Goal: Task Accomplishment & Management: Complete application form

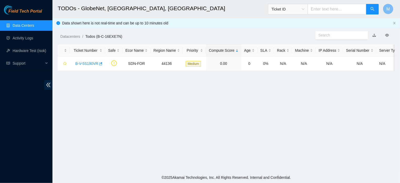
click at [86, 88] on main "TODOs - GlobeNet, Fortaleza, Brazil Ticket ID M Data shown here is not real-tim…" at bounding box center [225, 86] width 347 height 172
click at [86, 62] on link "B-V-5S190VR" at bounding box center [86, 63] width 23 height 4
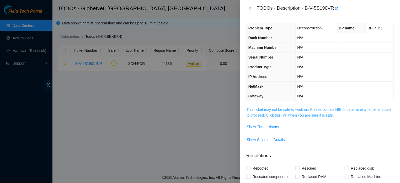
click at [290, 116] on link "This ticket may not be safe to work on. Please contact NIE to determine whether…" at bounding box center [319, 112] width 145 height 10
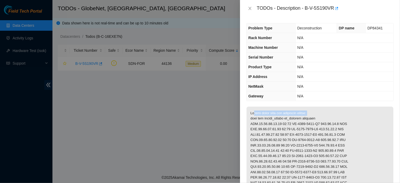
drag, startPoint x: 250, startPoint y: 119, endPoint x: 314, endPoint y: 119, distance: 63.7
copy p "Please power down the following assets:"
click at [248, 9] on icon "close" at bounding box center [250, 8] width 4 height 4
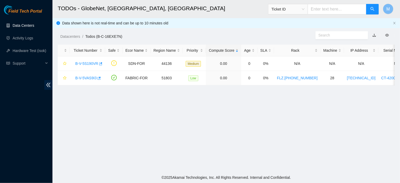
click at [30, 24] on link "Data Centers" at bounding box center [24, 25] width 22 height 4
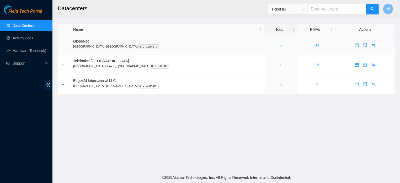
click at [280, 45] on link "2" at bounding box center [281, 45] width 2 height 4
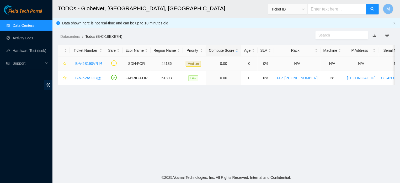
click at [90, 63] on link "B-V-5S190VR" at bounding box center [86, 63] width 23 height 4
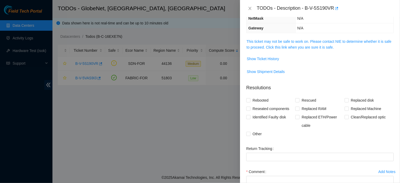
scroll to position [97, 0]
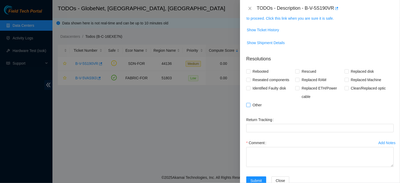
click at [248, 106] on input "Other" at bounding box center [248, 105] width 4 height 4
checkbox input "true"
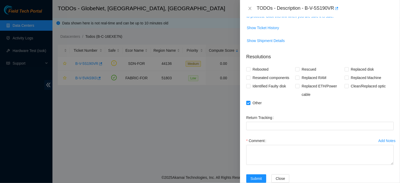
scroll to position [116, 0]
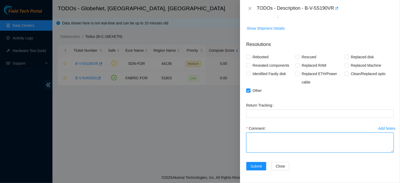
click at [314, 135] on textarea "Comment" at bounding box center [319, 142] width 147 height 20
paste textarea "THE DECREASED ASSETS HAVE BEEN DISCONNECTED"
type textarea "THE DECREASED ASSETS HAVE BEEN DISCONNECTED"
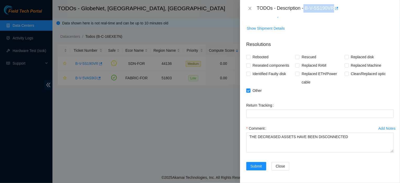
drag, startPoint x: 302, startPoint y: 7, endPoint x: 330, endPoint y: 11, distance: 29.0
click at [330, 11] on div "TODOs - Description - B-V-5S190VR" at bounding box center [325, 8] width 137 height 8
copy div "B-V-5S190VR"
click at [252, 164] on span "Submit" at bounding box center [256, 166] width 12 height 6
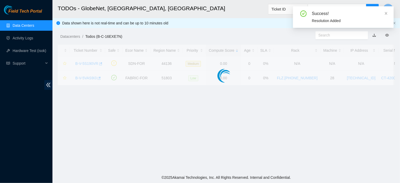
scroll to position [130, 0]
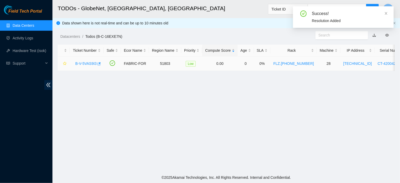
click at [89, 63] on link "B-V-5VAS9I3" at bounding box center [85, 63] width 21 height 4
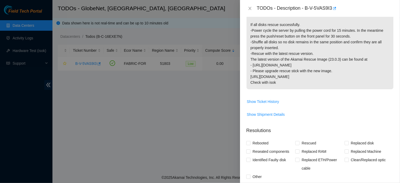
scroll to position [44, 0]
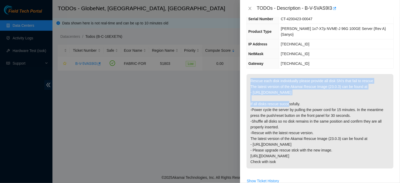
drag, startPoint x: 251, startPoint y: 69, endPoint x: 336, endPoint y: 83, distance: 86.6
click at [336, 83] on p "Rescue each disk individually please provide all disk SN's that fail to rescue …" at bounding box center [320, 121] width 147 height 94
copy p "Rescue each disk individually please provide all disk SN's that fail to rescue …"
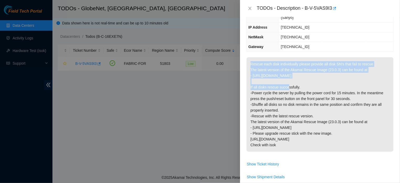
scroll to position [62, 0]
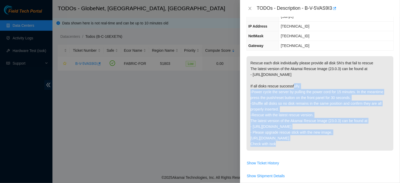
drag, startPoint x: 249, startPoint y: 75, endPoint x: 300, endPoint y: 148, distance: 89.3
click at [300, 148] on tbody "Rescue each disk individually please provide all disk SN's that fail to rescue …" at bounding box center [319, 120] width 147 height 128
copy p "If all disks rescue successfully. -Power cycle the server by pulling the power …"
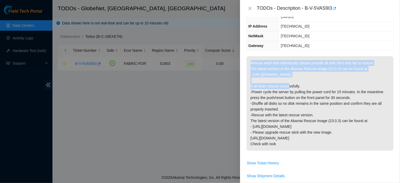
drag, startPoint x: 250, startPoint y: 54, endPoint x: 338, endPoint y: 65, distance: 88.4
click at [338, 65] on p "Rescue each disk individually please provide all disk SN's that fail to rescue …" at bounding box center [320, 103] width 147 height 94
copy p "Rescue each disk individually please provide all disk SN's that fail to rescue …"
click at [250, 9] on icon "close" at bounding box center [249, 8] width 3 height 3
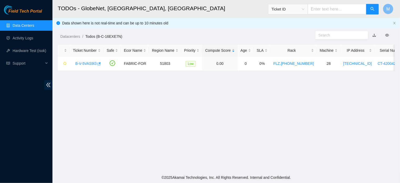
scroll to position [85, 0]
click at [32, 38] on link "Activity Logs" at bounding box center [23, 38] width 21 height 4
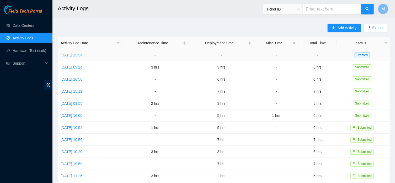
click at [82, 55] on link "[DATE] 15:54" at bounding box center [72, 55] width 22 height 4
